Goal: Transaction & Acquisition: Purchase product/service

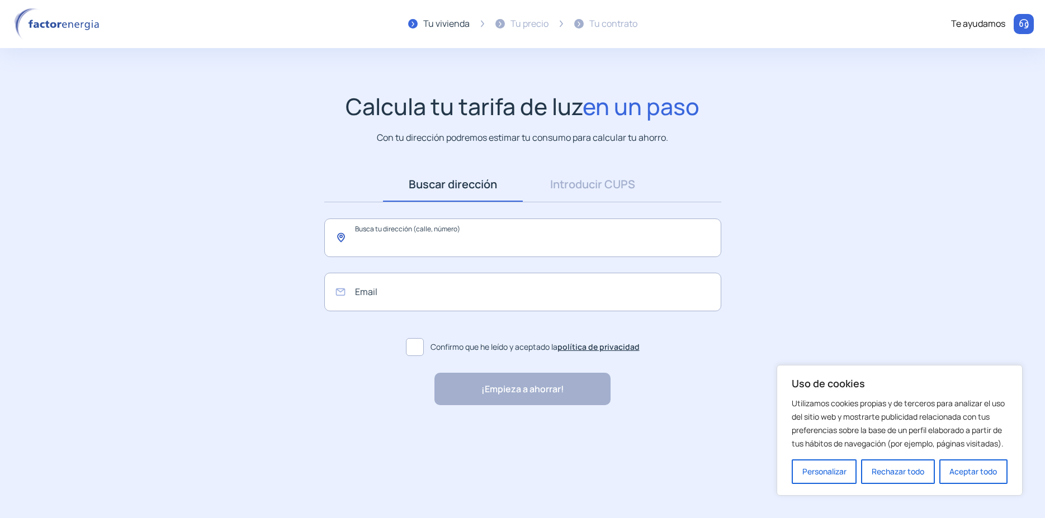
click at [435, 239] on input "text" at bounding box center [522, 238] width 397 height 39
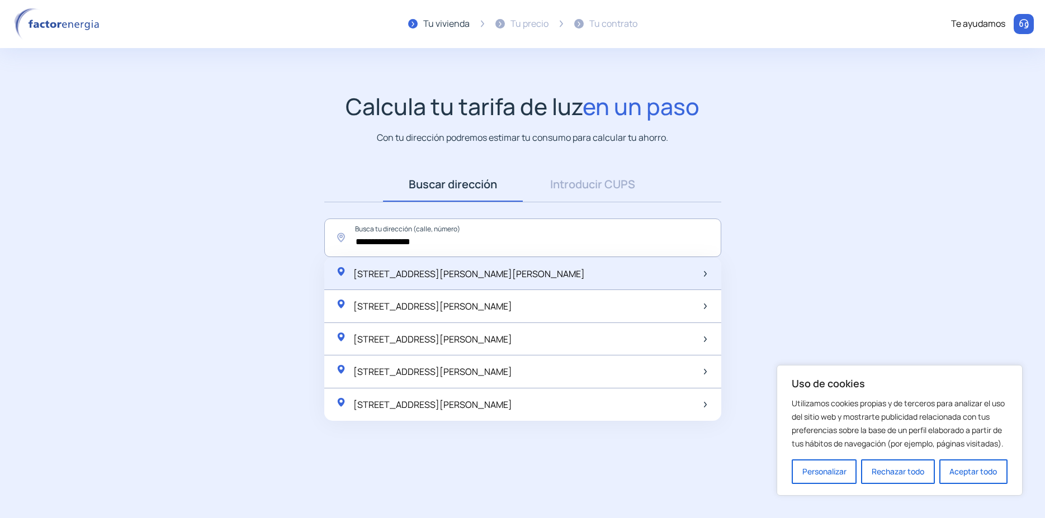
click at [402, 278] on span "[STREET_ADDRESS][PERSON_NAME][PERSON_NAME]" at bounding box center [469, 274] width 232 height 12
type input "**********"
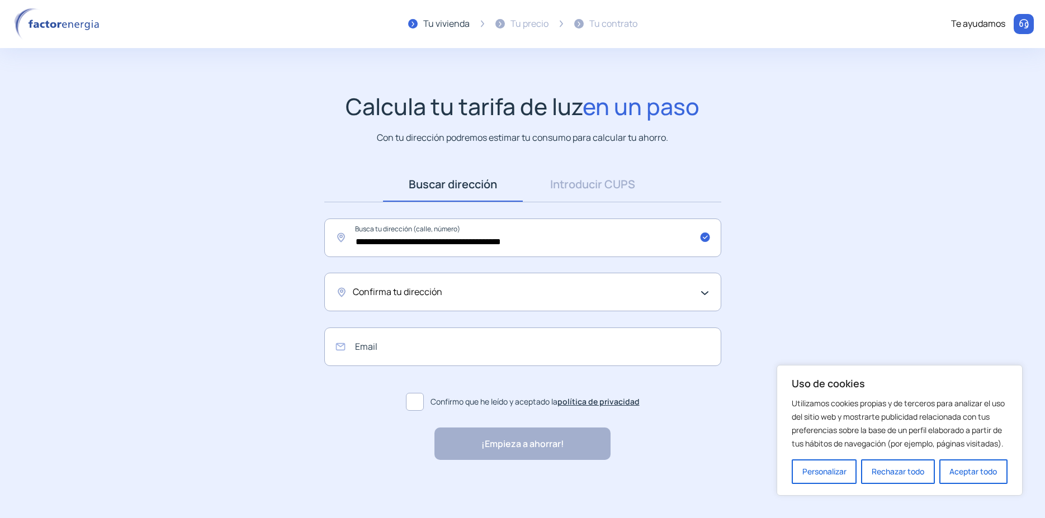
click at [404, 286] on span "Confirma tu dirección" at bounding box center [397, 292] width 89 height 15
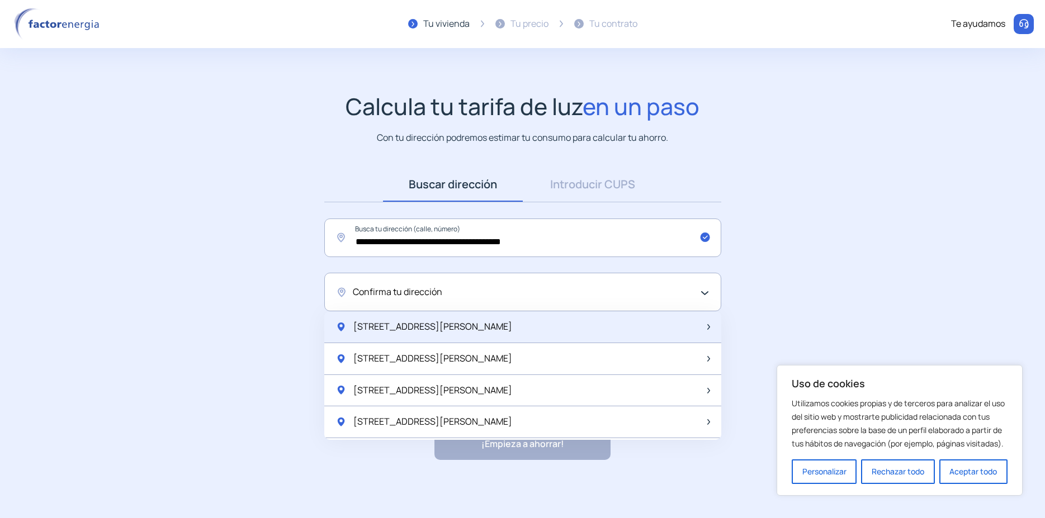
click at [394, 324] on span "[STREET_ADDRESS][PERSON_NAME]" at bounding box center [432, 327] width 159 height 15
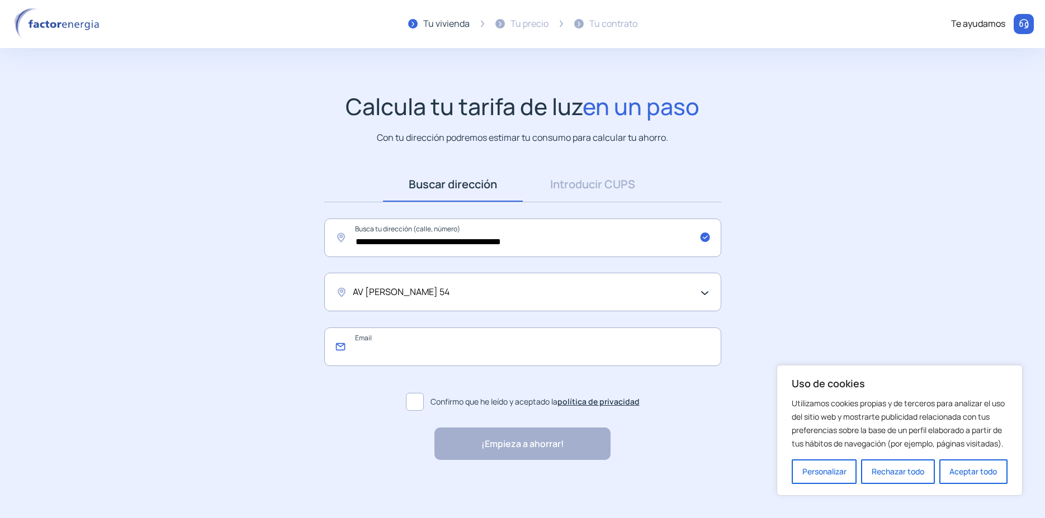
click at [381, 361] on input "email" at bounding box center [522, 347] width 397 height 39
type input "*"
type input "**********"
click at [391, 404] on label "Confirmo que he leído y aceptado la política de privacidad" at bounding box center [522, 402] width 397 height 27
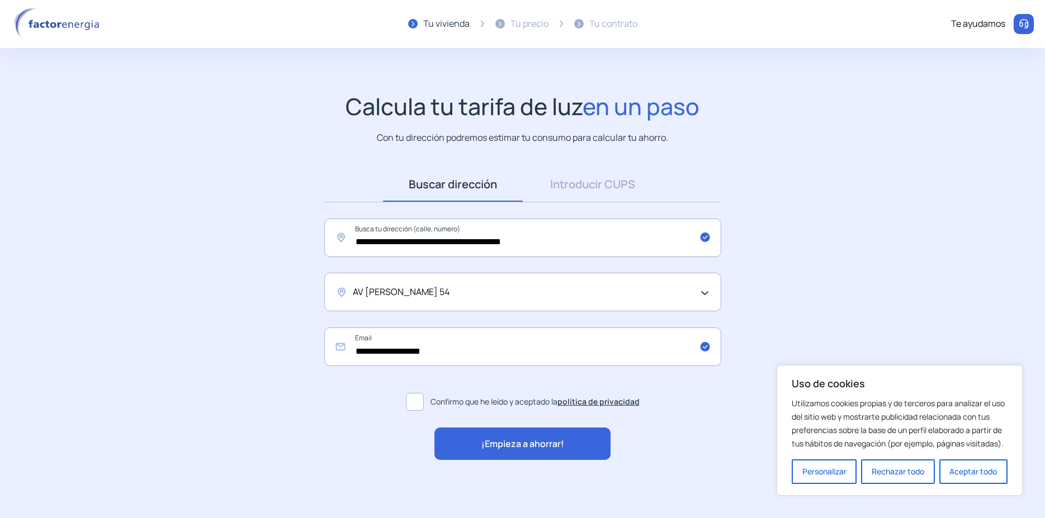
click at [409, 399] on span at bounding box center [415, 402] width 18 height 18
click at [417, 402] on span at bounding box center [415, 402] width 18 height 18
click at [470, 433] on div "¡Empieza a ahorrar!" at bounding box center [523, 444] width 176 height 32
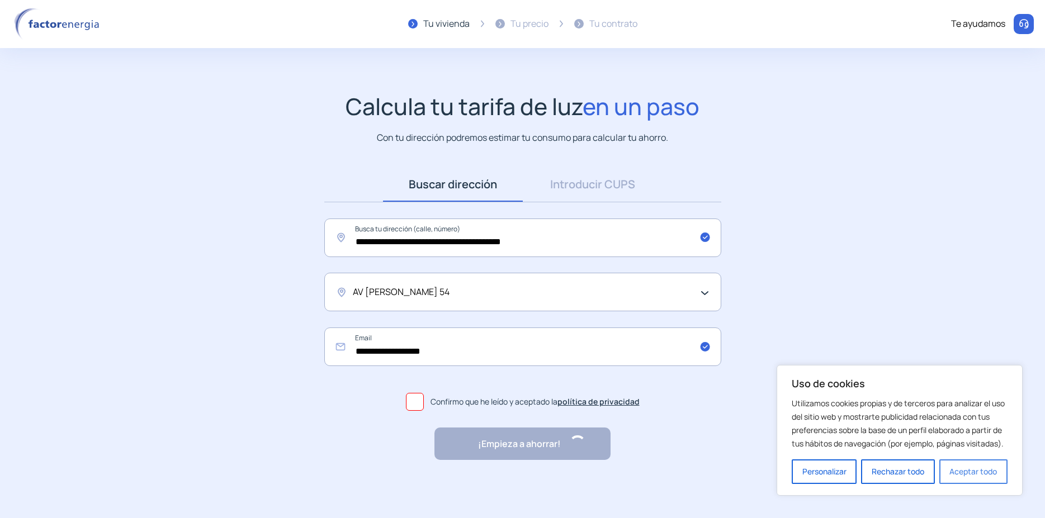
click at [983, 479] on button "Aceptar todo" at bounding box center [973, 472] width 68 height 25
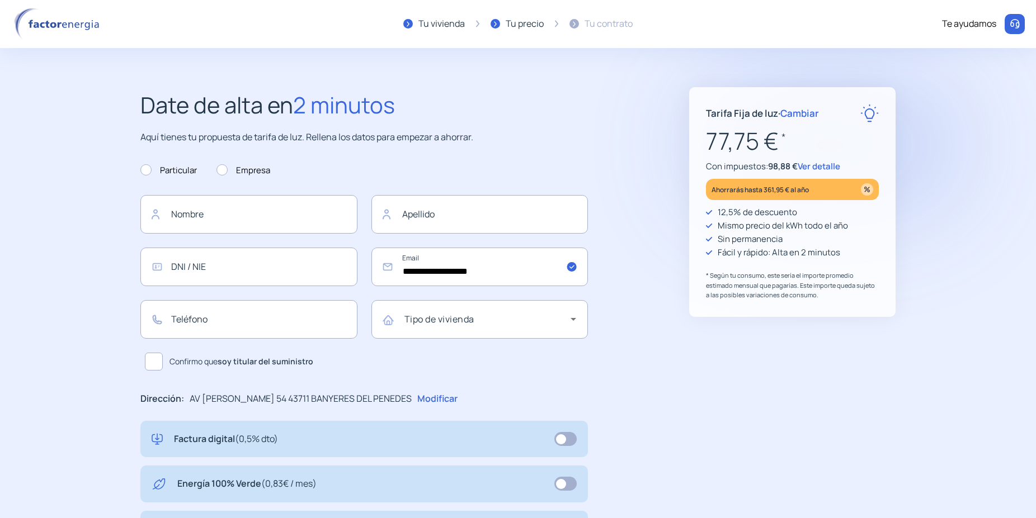
click at [825, 163] on span "Ver detalle" at bounding box center [818, 166] width 43 height 12
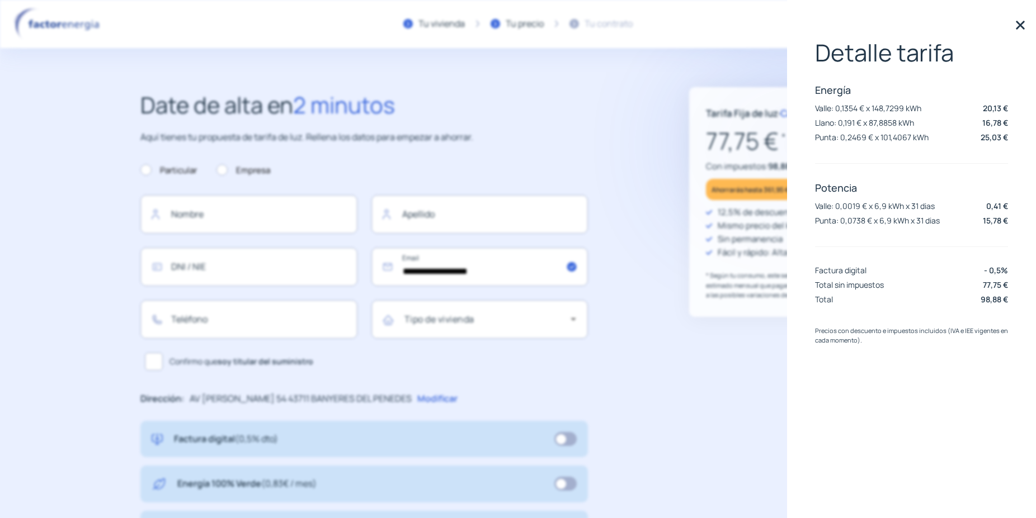
click at [1021, 26] on img at bounding box center [1020, 25] width 17 height 17
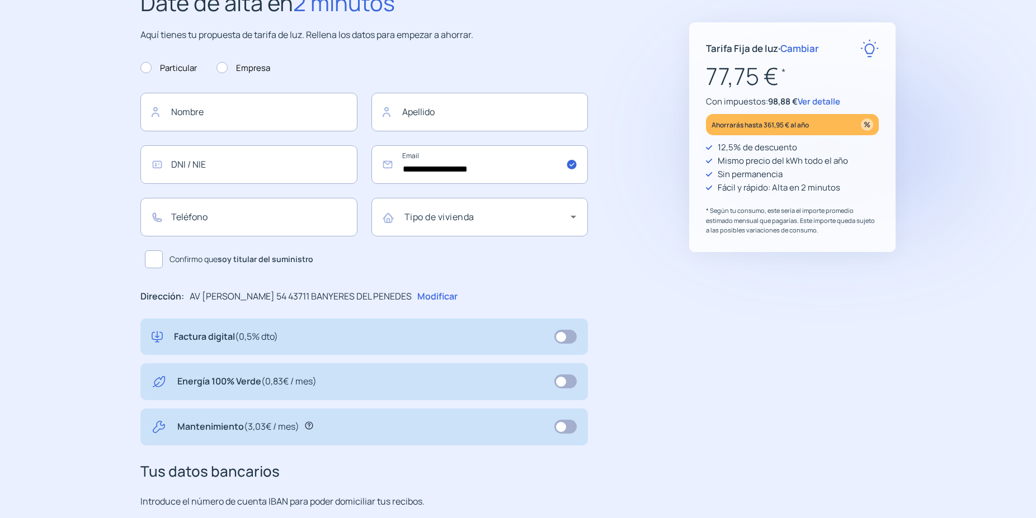
scroll to position [114, 0]
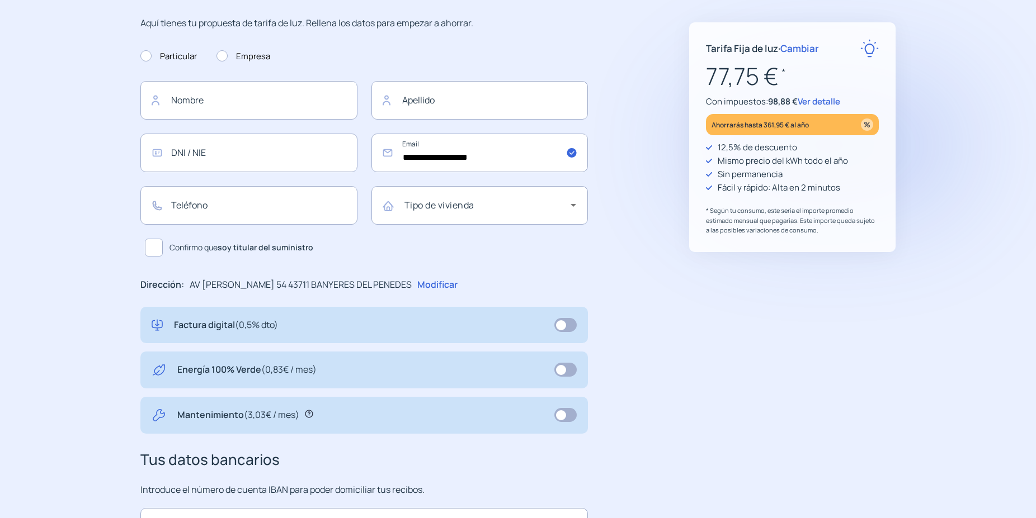
click at [560, 366] on span at bounding box center [565, 370] width 22 height 14
click at [553, 410] on div "Mantenimiento (3,03€ / mes)" at bounding box center [364, 415] width 425 height 15
click at [567, 420] on span at bounding box center [565, 415] width 22 height 14
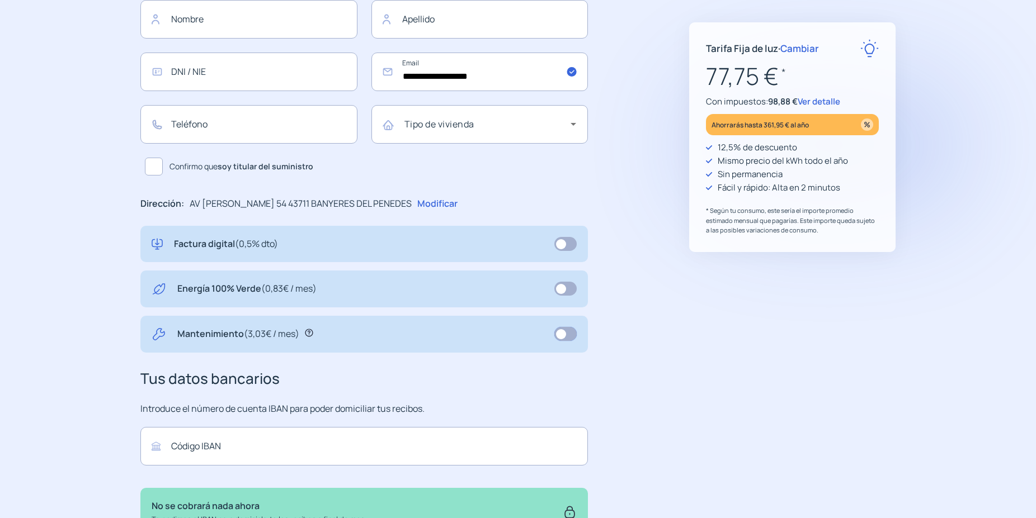
scroll to position [79, 0]
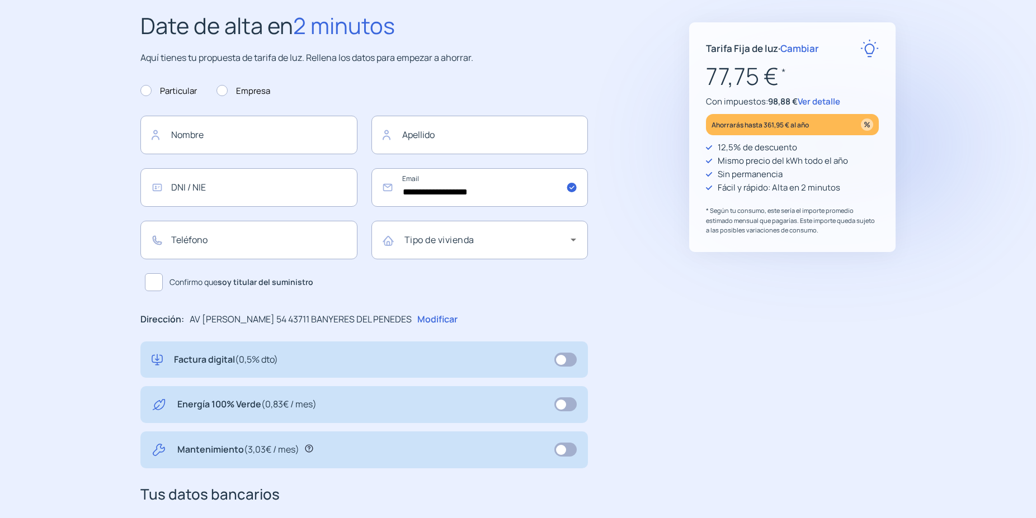
click at [811, 51] on span "Cambiar" at bounding box center [799, 48] width 39 height 13
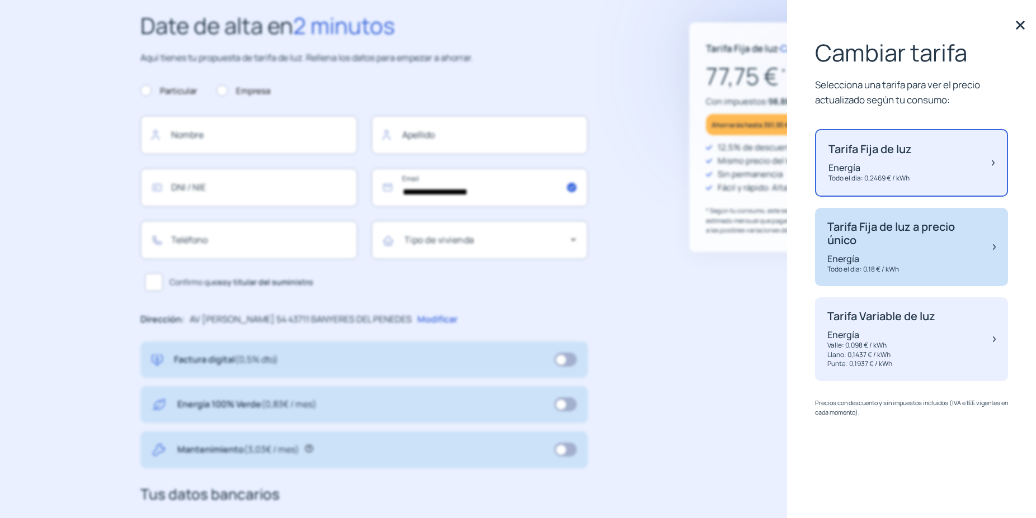
click at [868, 248] on div "Tarifa Fija de luz a precio único Energía Todo el dia: 0,18 € / kWh" at bounding box center [904, 247] width 154 height 54
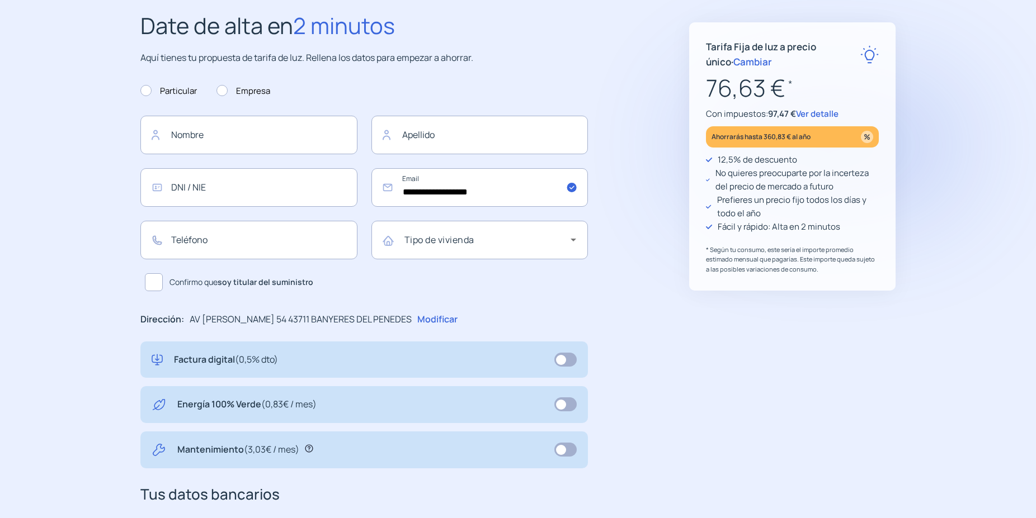
click at [815, 112] on span "Ver detalle" at bounding box center [817, 114] width 43 height 12
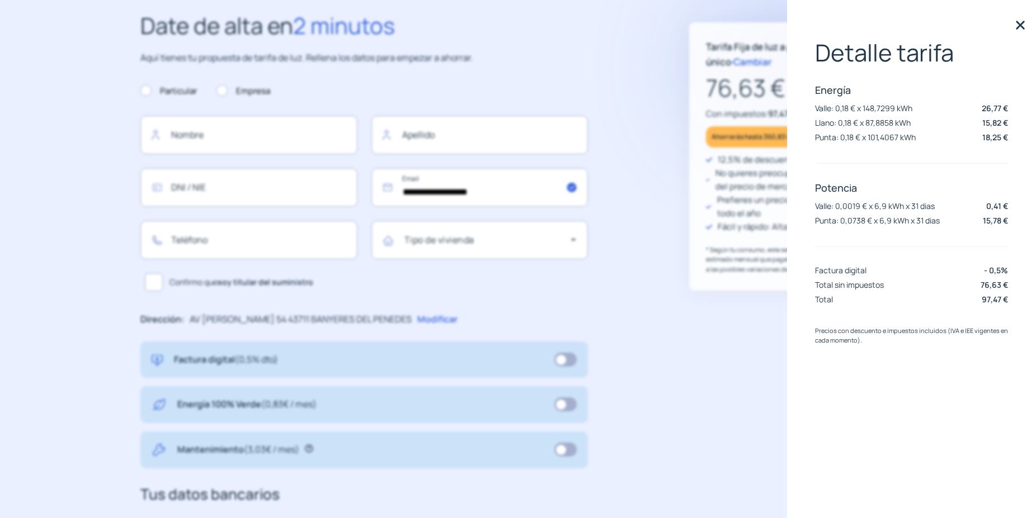
click at [1015, 21] on img at bounding box center [1020, 25] width 17 height 17
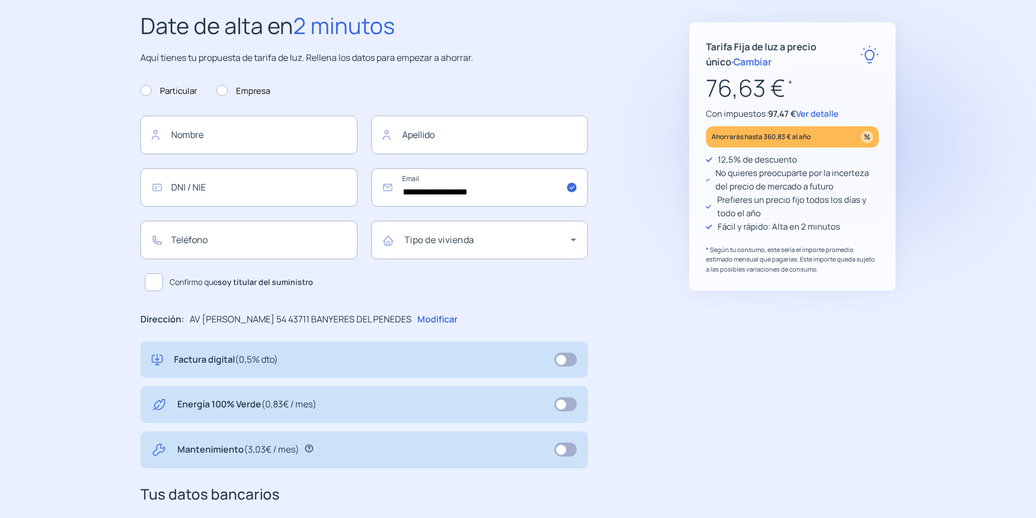
click at [734, 59] on span "Cambiar" at bounding box center [752, 61] width 39 height 13
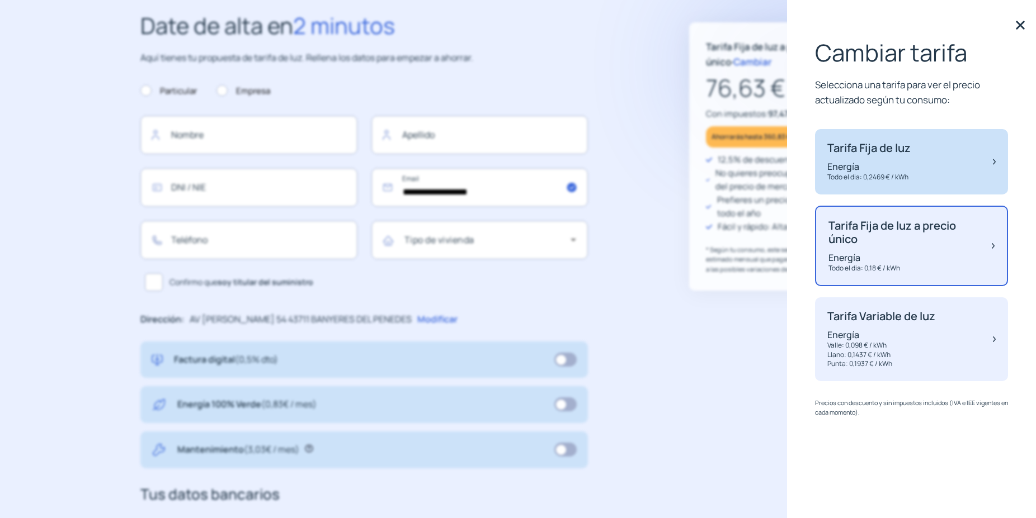
click at [885, 158] on div "Tarifa Fija de luz Energía Todo el dia: 0,2469 € / kWh" at bounding box center [868, 161] width 83 height 41
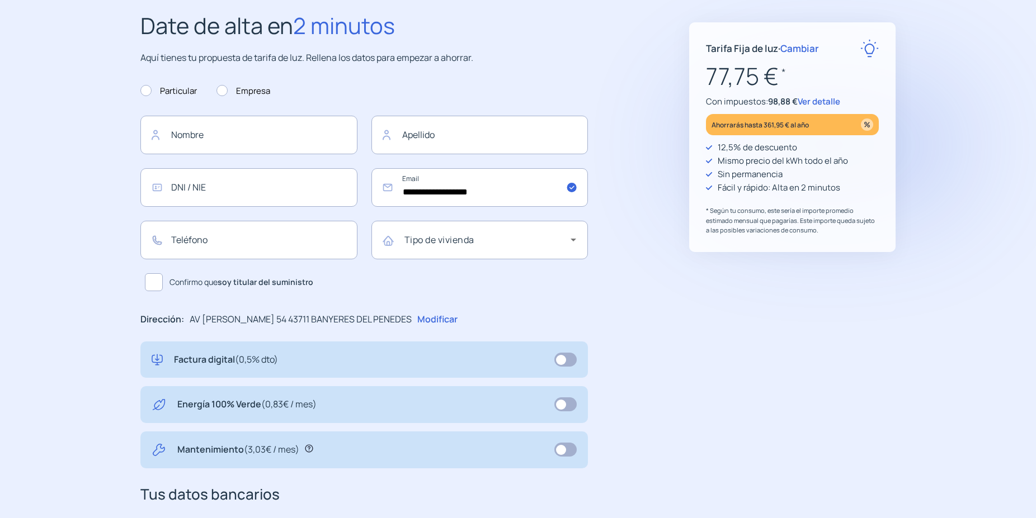
click at [817, 100] on span "Ver detalle" at bounding box center [818, 102] width 43 height 12
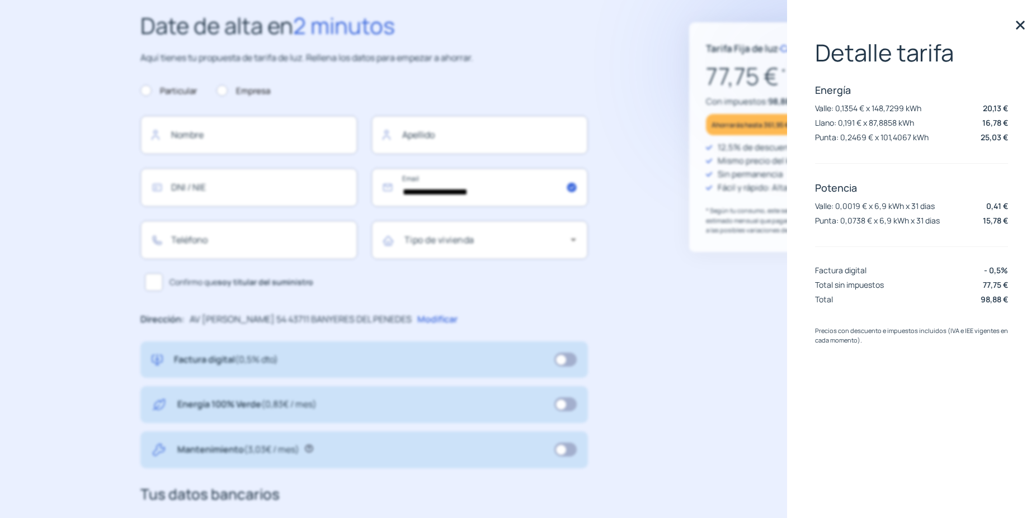
click at [1016, 18] on img at bounding box center [1020, 25] width 17 height 17
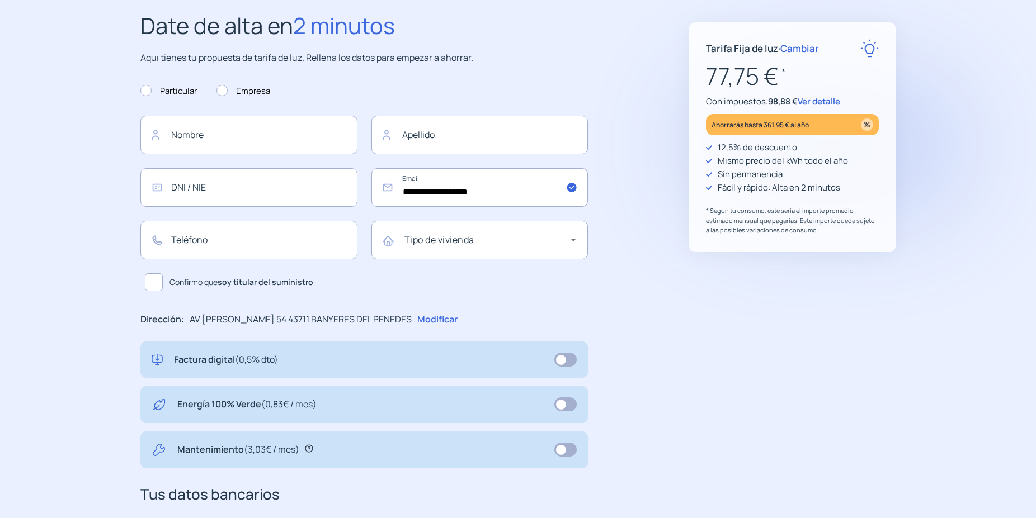
click at [806, 48] on span "Cambiar" at bounding box center [799, 48] width 39 height 13
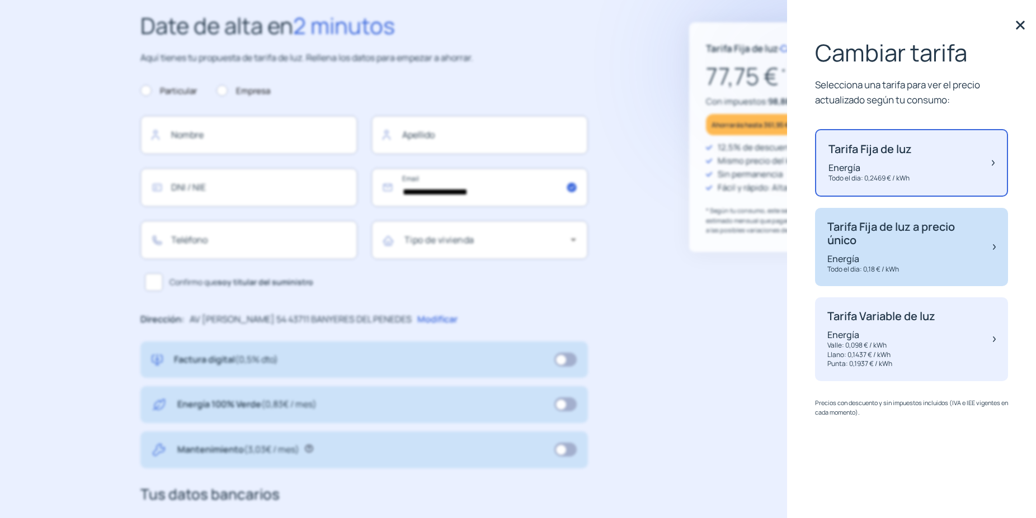
scroll to position [136, 0]
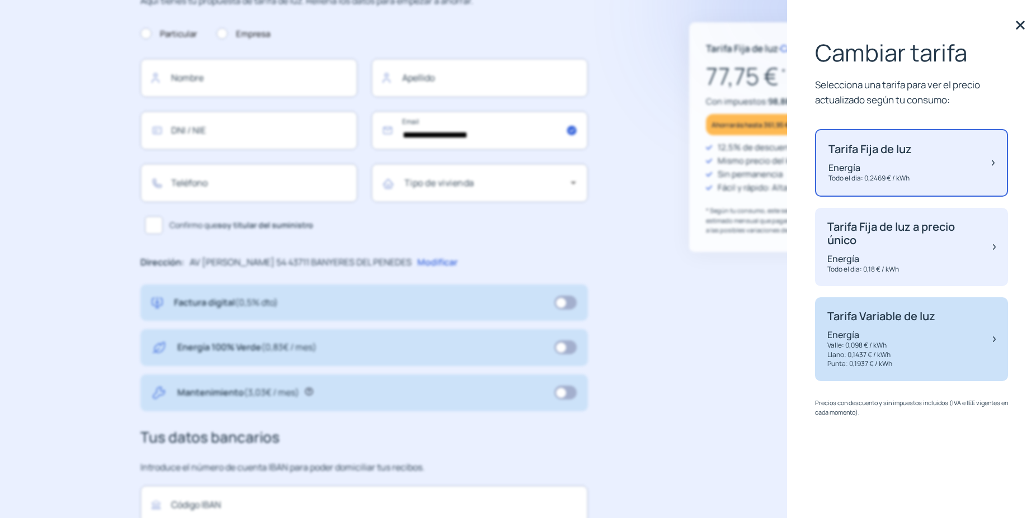
click at [882, 317] on p "Tarifa Variable de luz" at bounding box center [881, 316] width 108 height 13
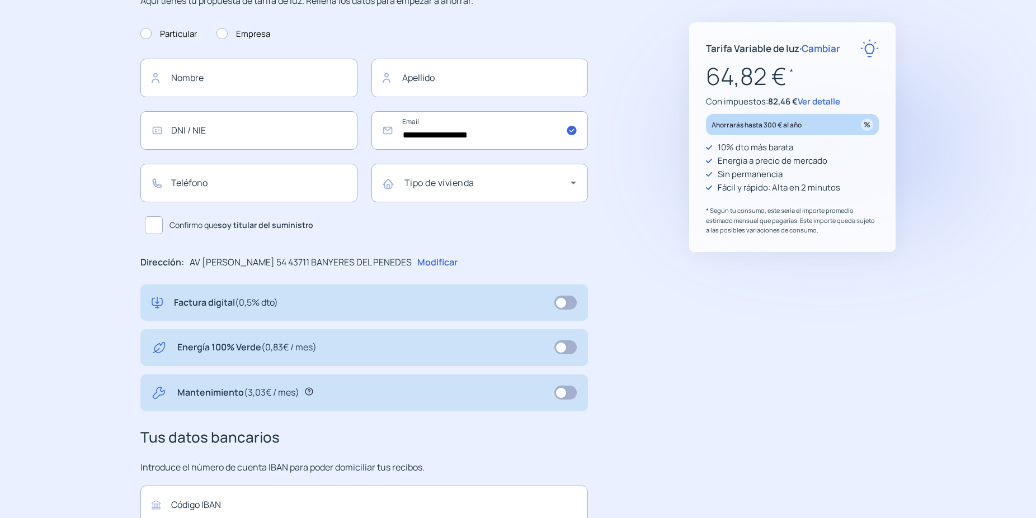
click at [817, 101] on span "Ver detalle" at bounding box center [818, 102] width 43 height 12
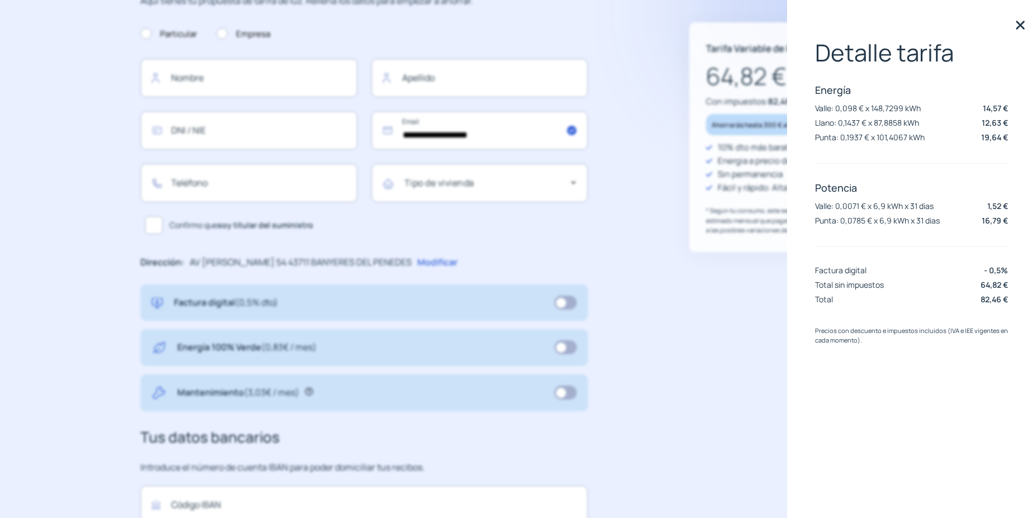
click at [1018, 24] on img at bounding box center [1020, 25] width 17 height 17
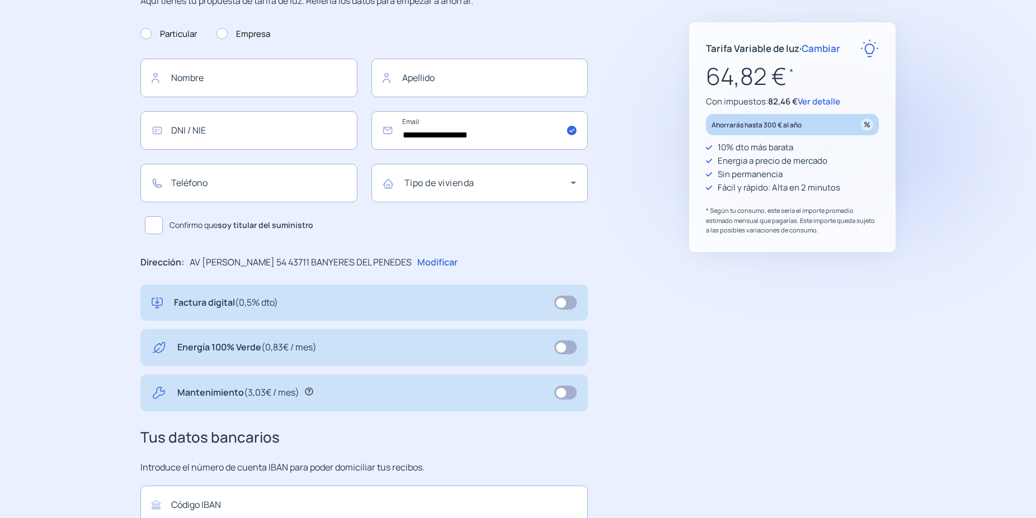
click at [824, 52] on span "Cambiar" at bounding box center [820, 48] width 39 height 13
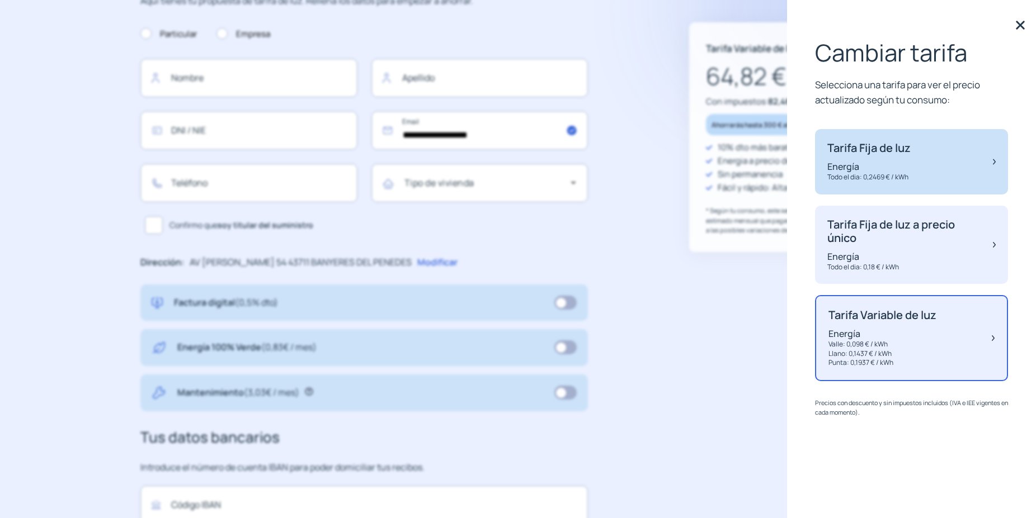
click at [835, 164] on p "Energía" at bounding box center [868, 166] width 83 height 12
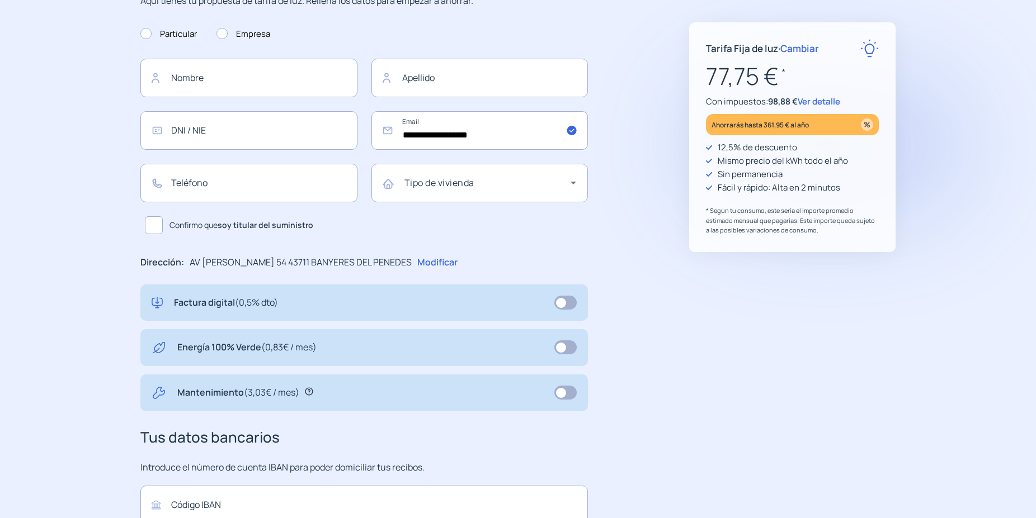
click at [831, 98] on span "Ver detalle" at bounding box center [818, 102] width 43 height 12
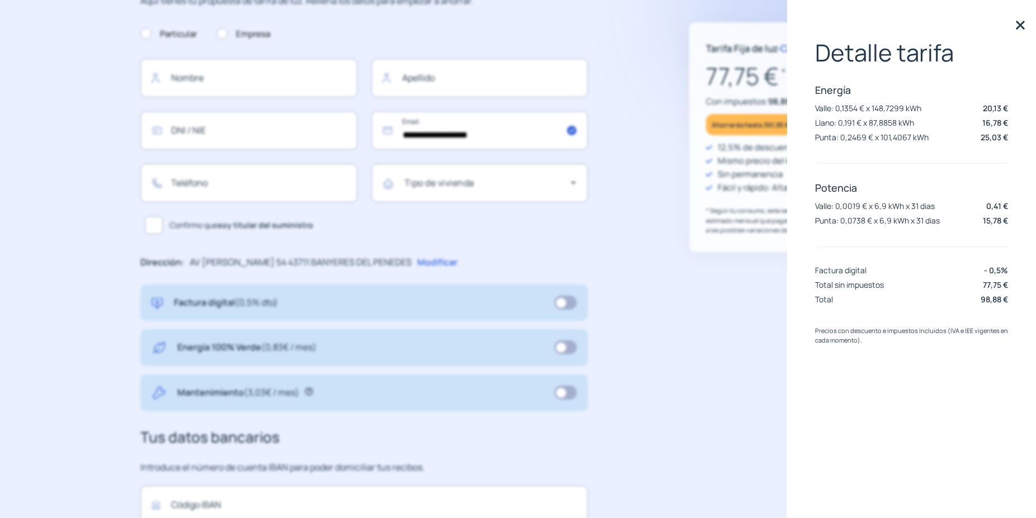
click at [1012, 26] on img at bounding box center [1020, 25] width 17 height 17
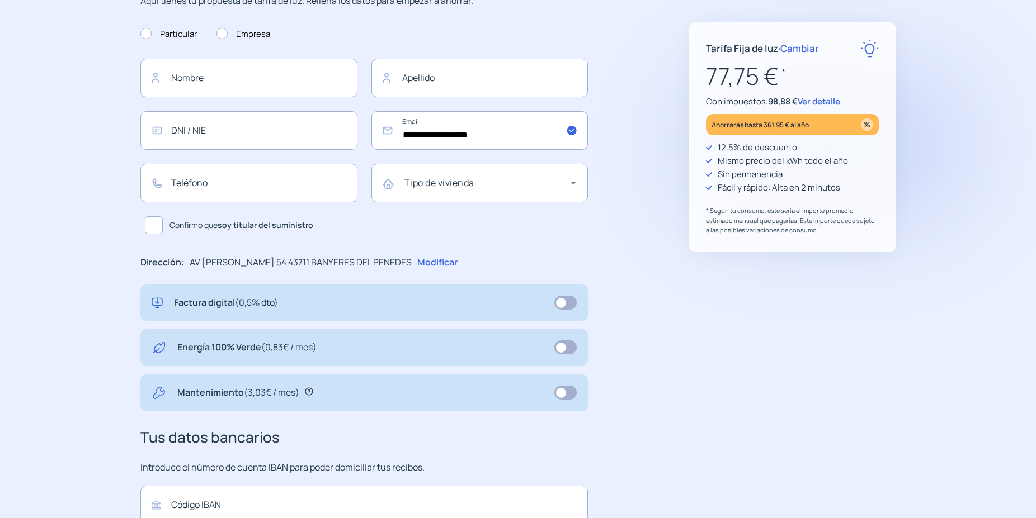
click at [808, 45] on span "Cambiar" at bounding box center [799, 48] width 39 height 13
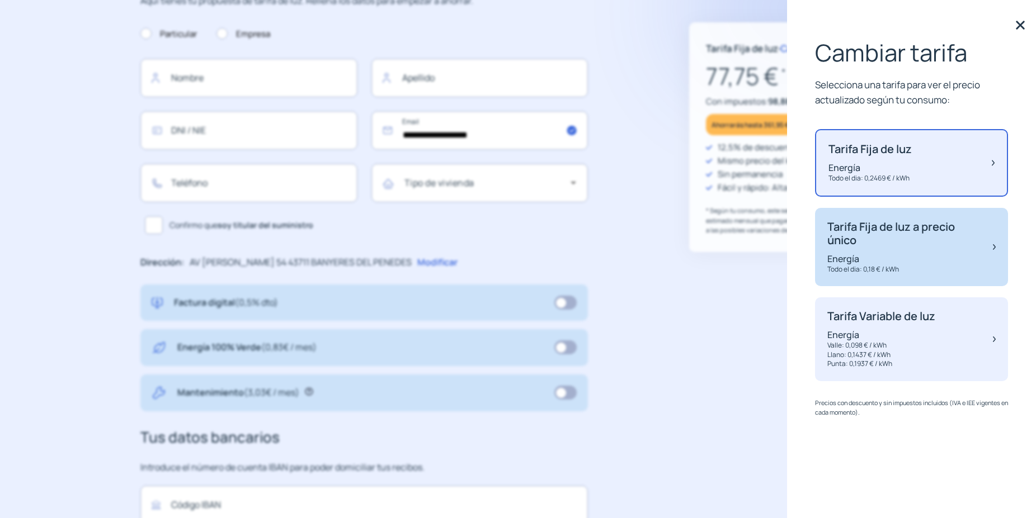
click at [870, 265] on p "Todo el dia: 0,18 € / kWh" at bounding box center [904, 270] width 154 height 10
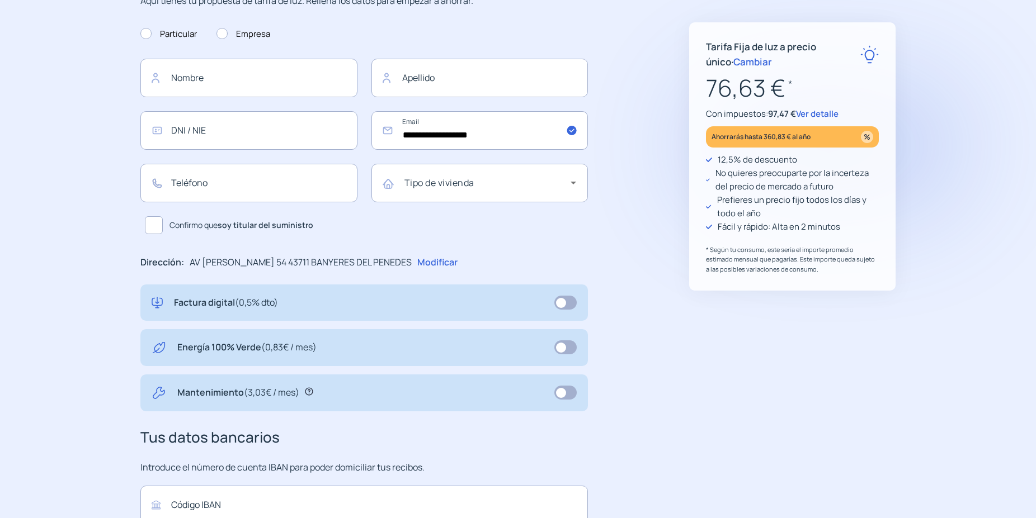
click at [837, 115] on span "Ver detalle" at bounding box center [817, 114] width 43 height 12
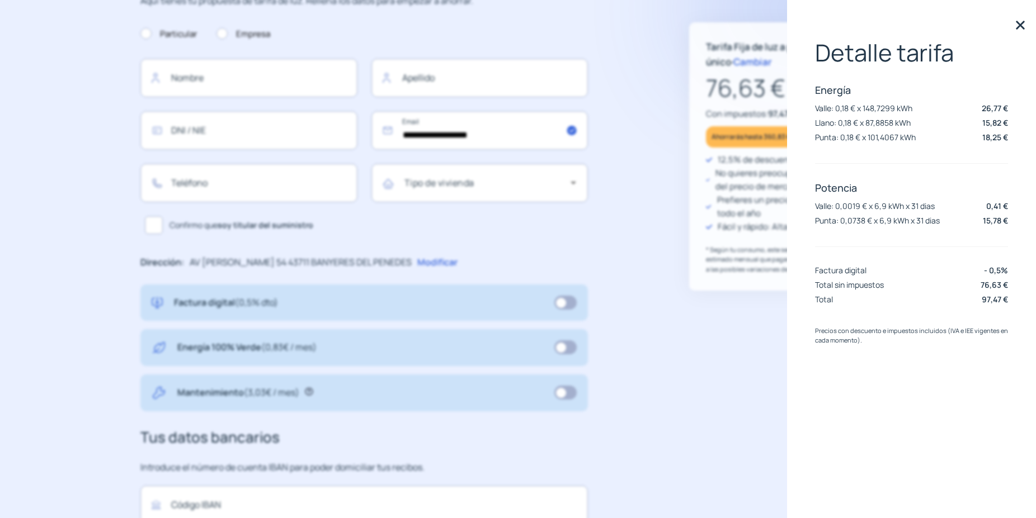
click at [1023, 26] on img at bounding box center [1020, 25] width 17 height 17
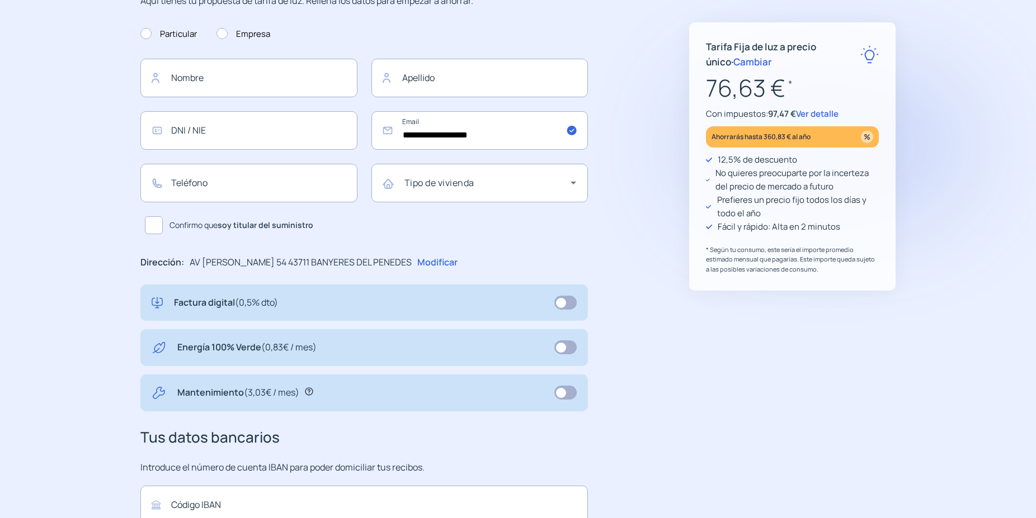
click at [819, 114] on span "Ver detalle" at bounding box center [817, 114] width 43 height 12
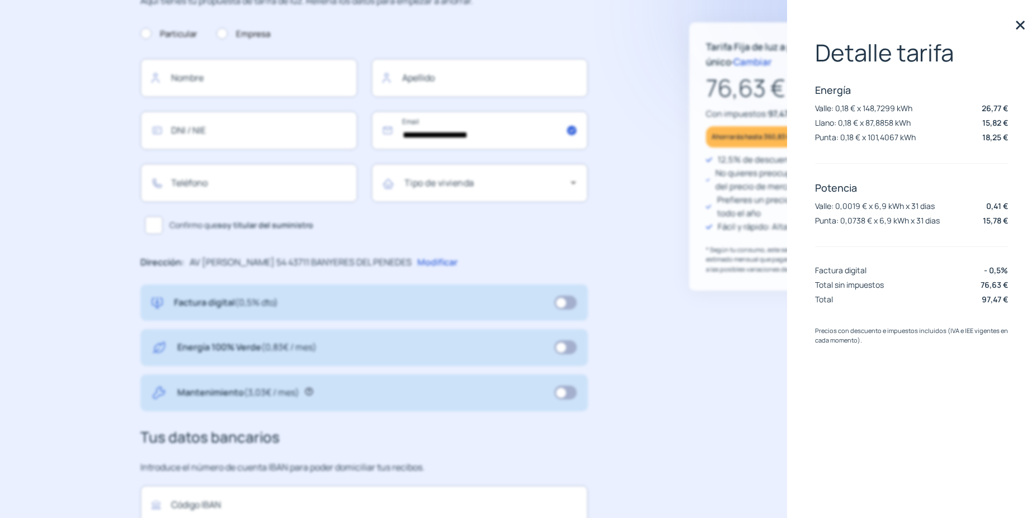
click at [1020, 30] on img at bounding box center [1020, 25] width 17 height 17
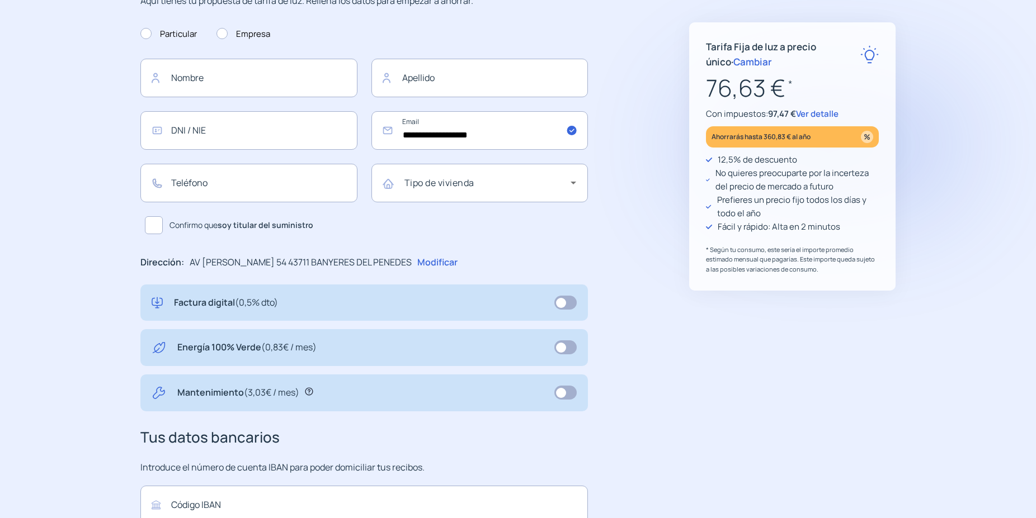
click at [733, 60] on span "Cambiar" at bounding box center [752, 61] width 39 height 13
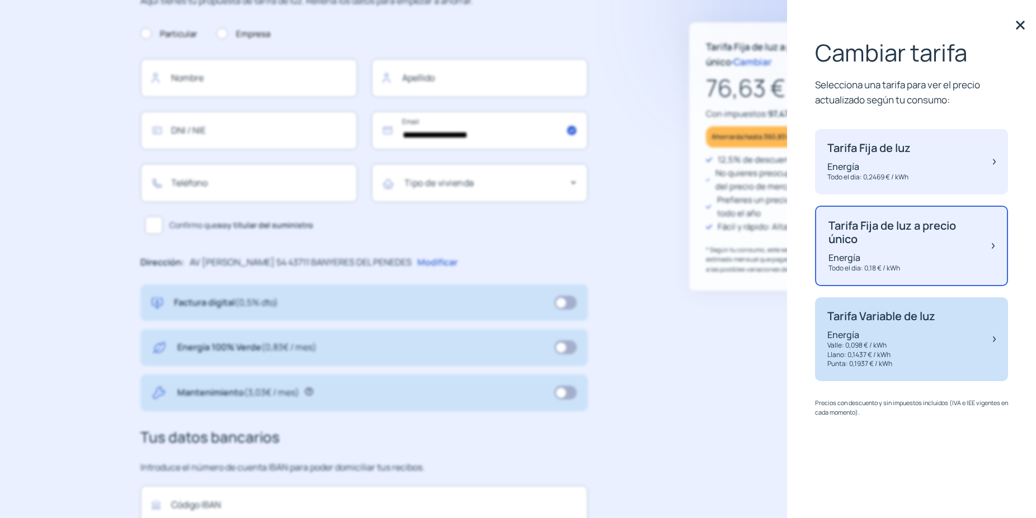
click at [848, 372] on div "Tarifa Variable de luz Energía Valle: 0,098 € / kWh Llano: 0,1437 € / kWh Punta…" at bounding box center [911, 340] width 193 height 84
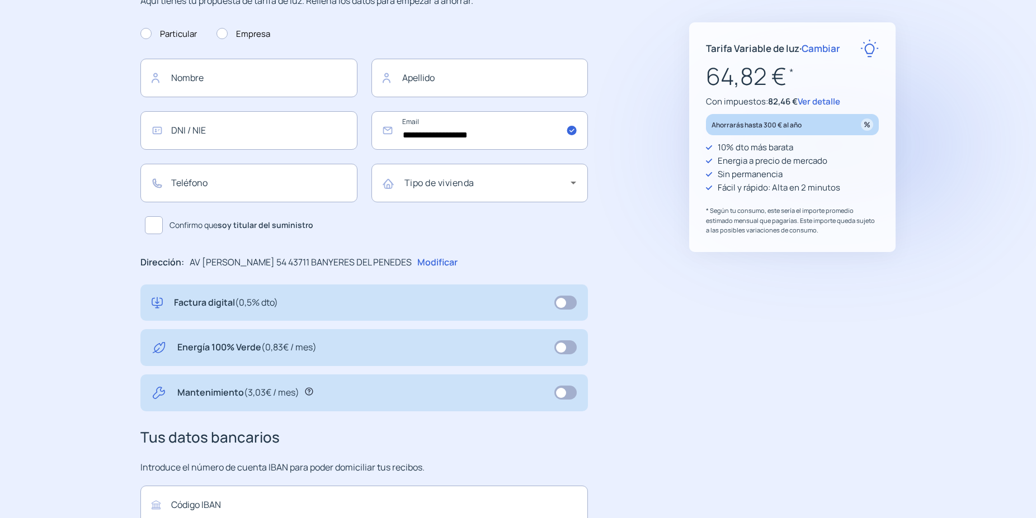
click at [828, 96] on span "Ver detalle" at bounding box center [818, 102] width 43 height 12
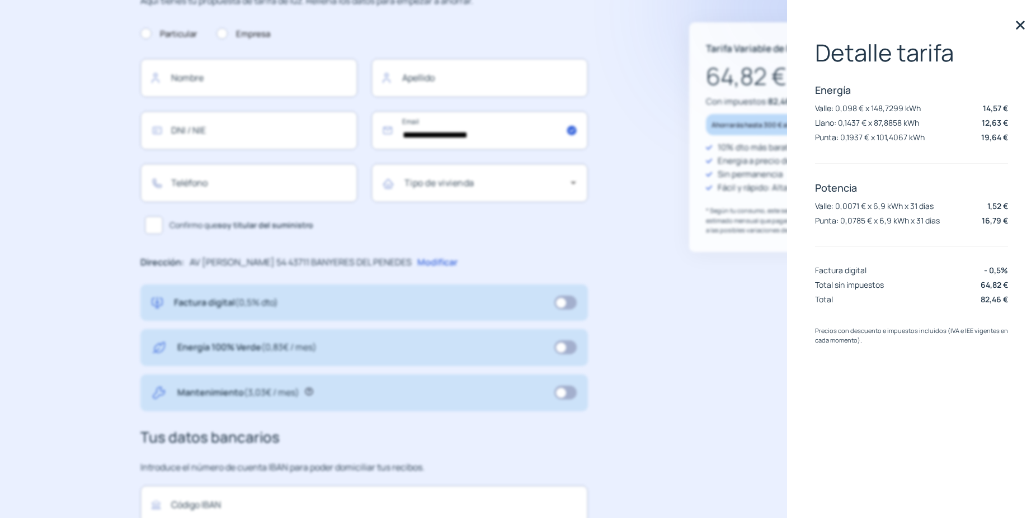
click at [1022, 24] on img at bounding box center [1020, 25] width 17 height 17
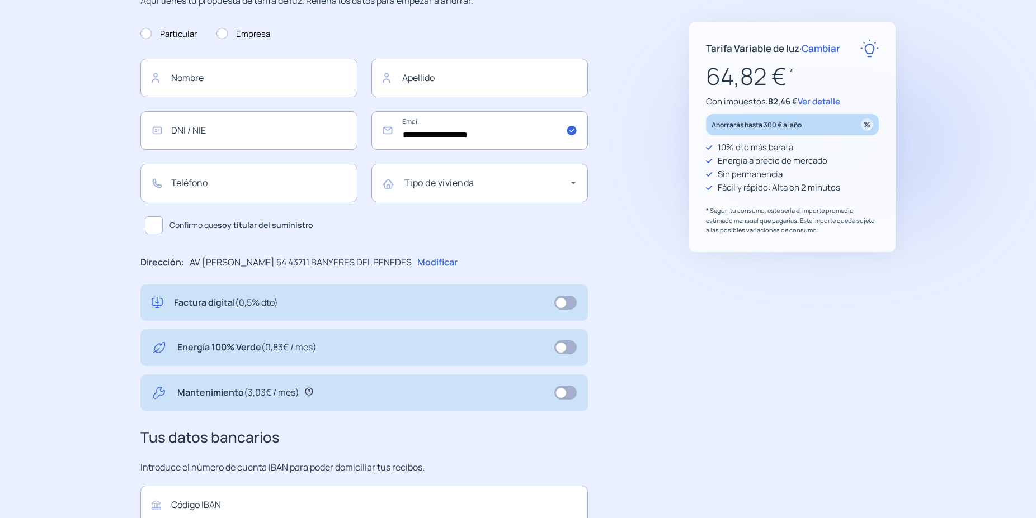
scroll to position [0, 0]
